Goal: Navigation & Orientation: Find specific page/section

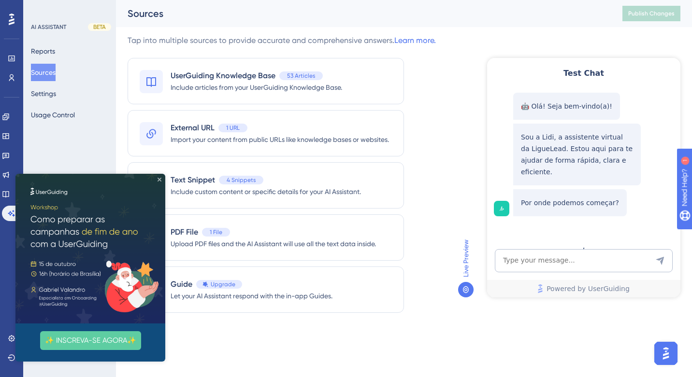
click at [159, 181] on icon "Close Preview" at bounding box center [160, 180] width 4 height 4
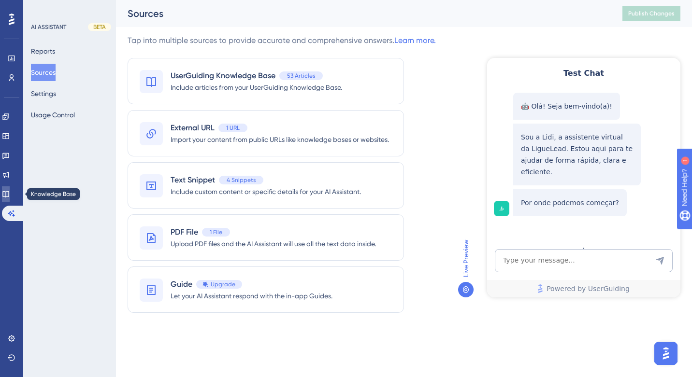
click at [5, 197] on link at bounding box center [6, 194] width 8 height 15
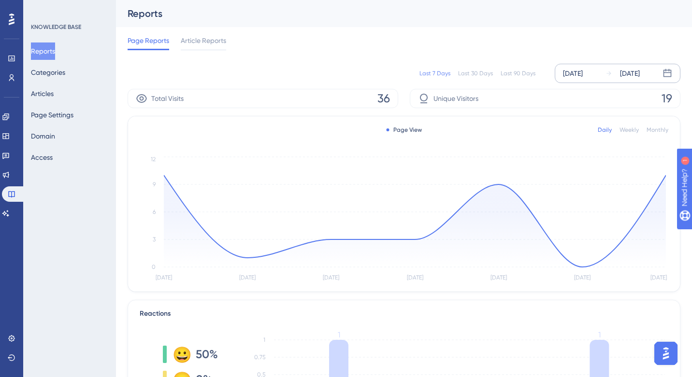
click at [640, 72] on div "[DATE]" at bounding box center [630, 74] width 20 height 12
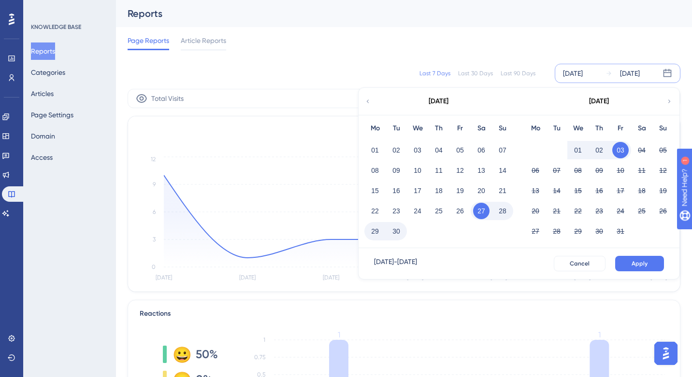
click at [619, 148] on button "03" at bounding box center [620, 150] width 16 height 16
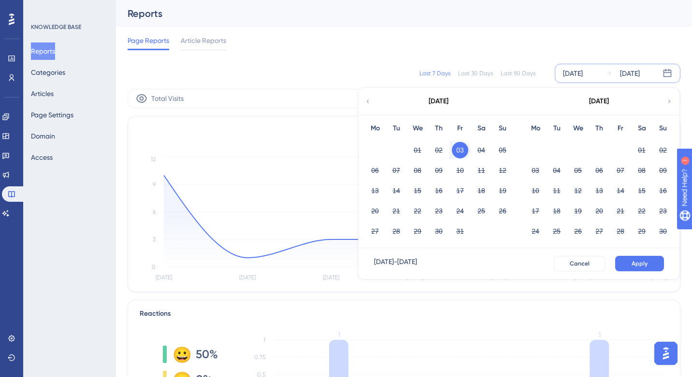
click at [619, 148] on div "01 02" at bounding box center [599, 149] width 149 height 20
click at [454, 153] on button "03" at bounding box center [460, 150] width 16 height 16
click at [623, 258] on button "Apply" at bounding box center [639, 263] width 49 height 15
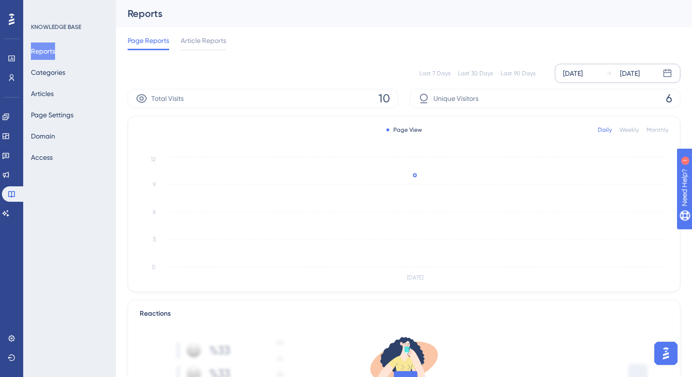
scroll to position [291, 0]
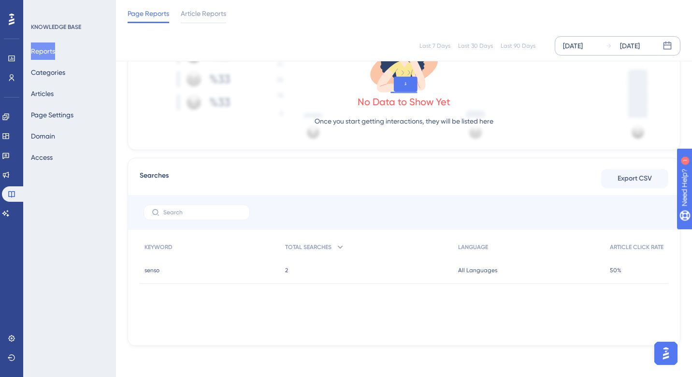
click at [281, 272] on div "2 2" at bounding box center [366, 270] width 173 height 27
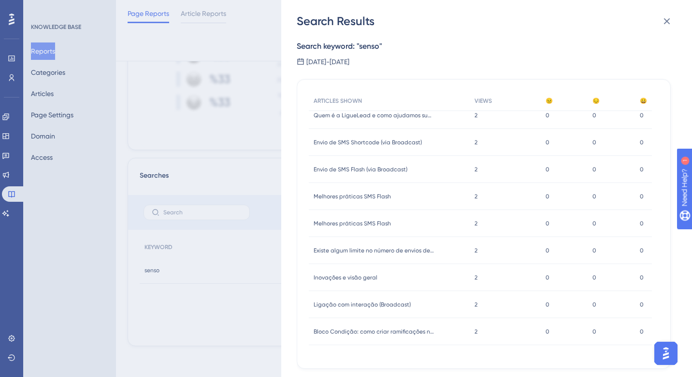
scroll to position [0, 0]
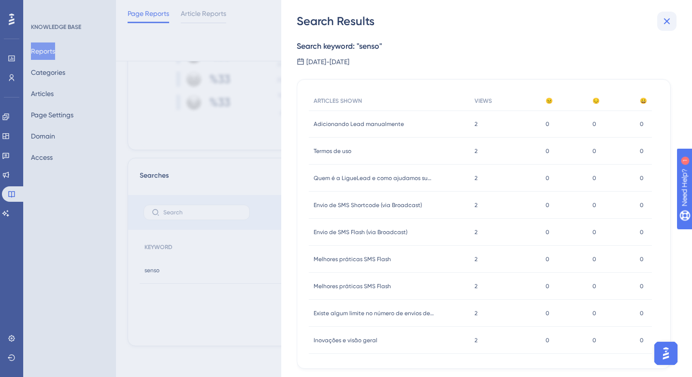
click at [666, 23] on icon at bounding box center [667, 21] width 12 height 12
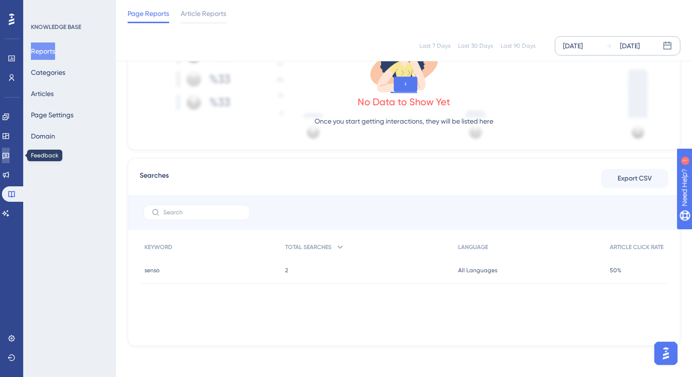
click at [10, 156] on icon at bounding box center [6, 156] width 8 height 8
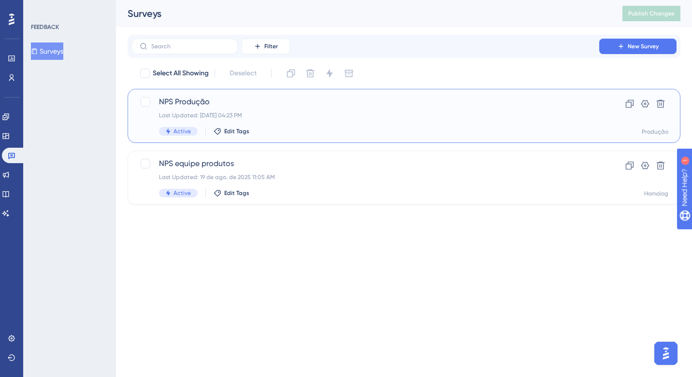
click at [292, 108] on div "NPS Produção Last Updated: 29 de set. de 2025 04:23 PM Active Edit Tags" at bounding box center [365, 116] width 413 height 40
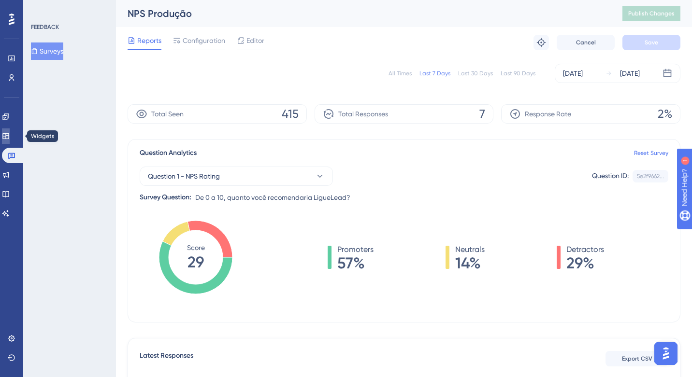
click at [9, 136] on icon at bounding box center [5, 136] width 6 height 6
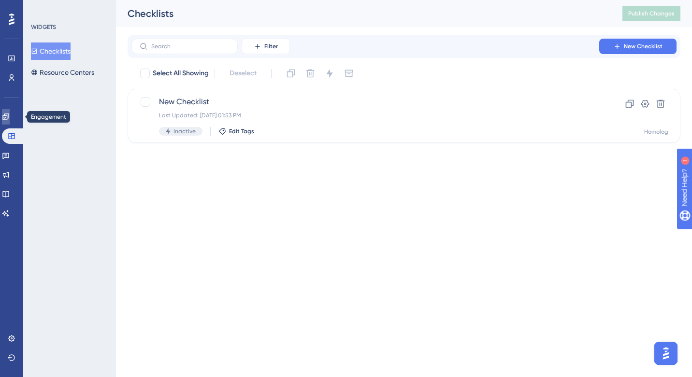
click at [10, 120] on icon at bounding box center [6, 117] width 8 height 8
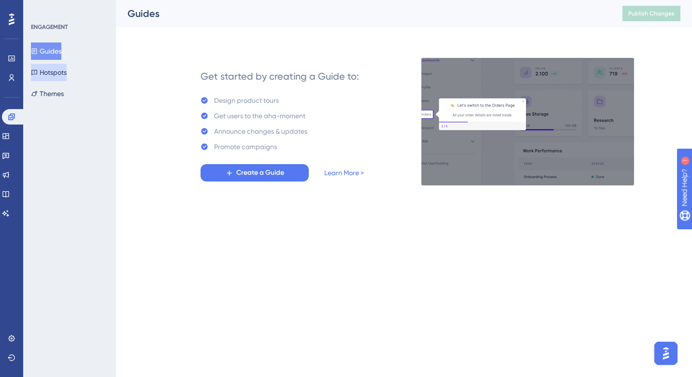
click at [57, 70] on button "Hotspots" at bounding box center [49, 72] width 36 height 17
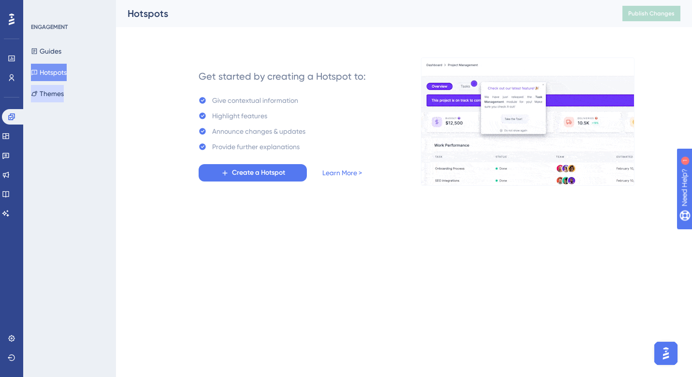
click at [64, 96] on button "Themes" at bounding box center [47, 93] width 33 height 17
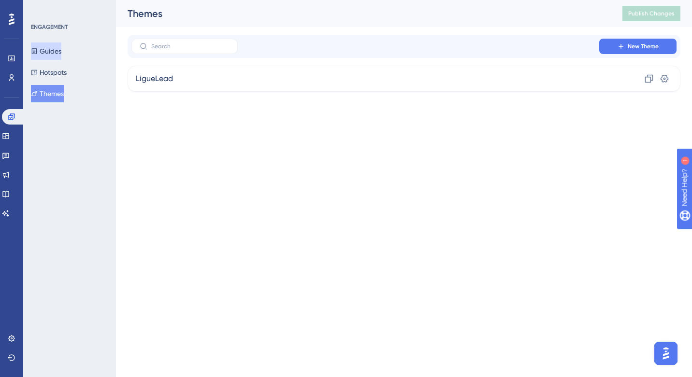
click at [53, 45] on button "Guides" at bounding box center [46, 51] width 30 height 17
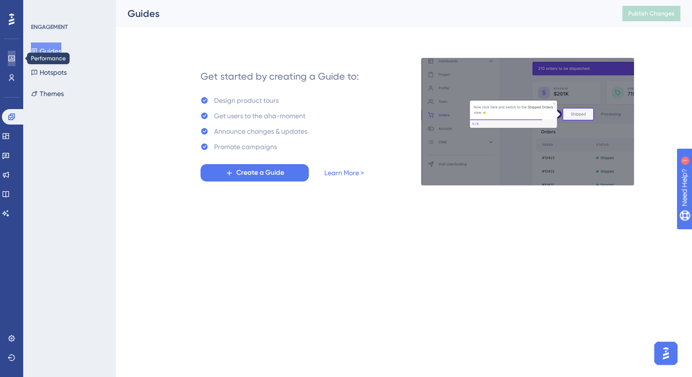
click at [13, 55] on icon at bounding box center [12, 59] width 8 height 8
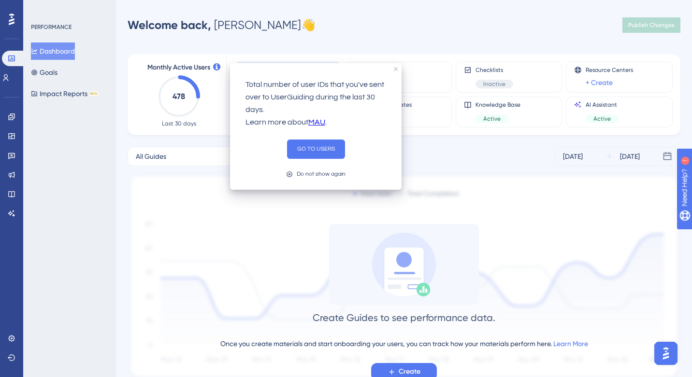
click at [320, 123] on link "MAU" at bounding box center [316, 122] width 17 height 13
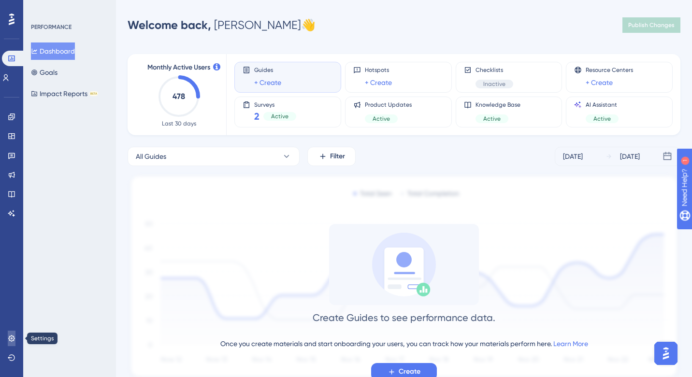
click at [12, 337] on icon at bounding box center [12, 339] width 8 height 8
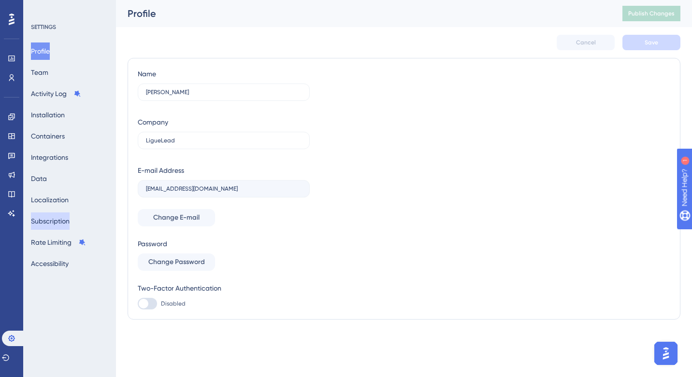
click at [56, 224] on button "Subscription" at bounding box center [50, 221] width 39 height 17
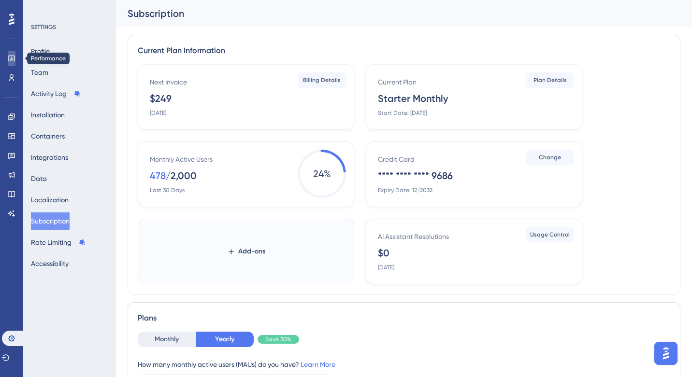
click at [14, 59] on icon at bounding box center [12, 59] width 8 height 8
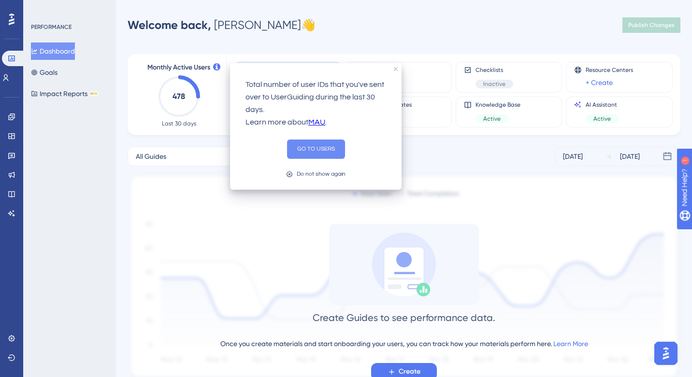
click at [324, 146] on button "GO TO USERS" at bounding box center [316, 149] width 58 height 19
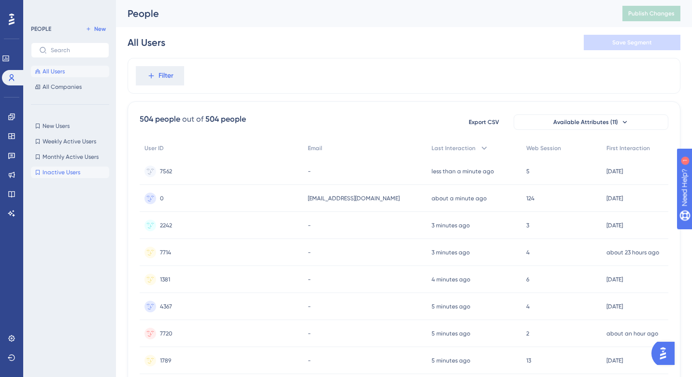
click at [59, 176] on button "Inactive Users Inactive Users" at bounding box center [70, 173] width 78 height 12
